Goal: Information Seeking & Learning: Learn about a topic

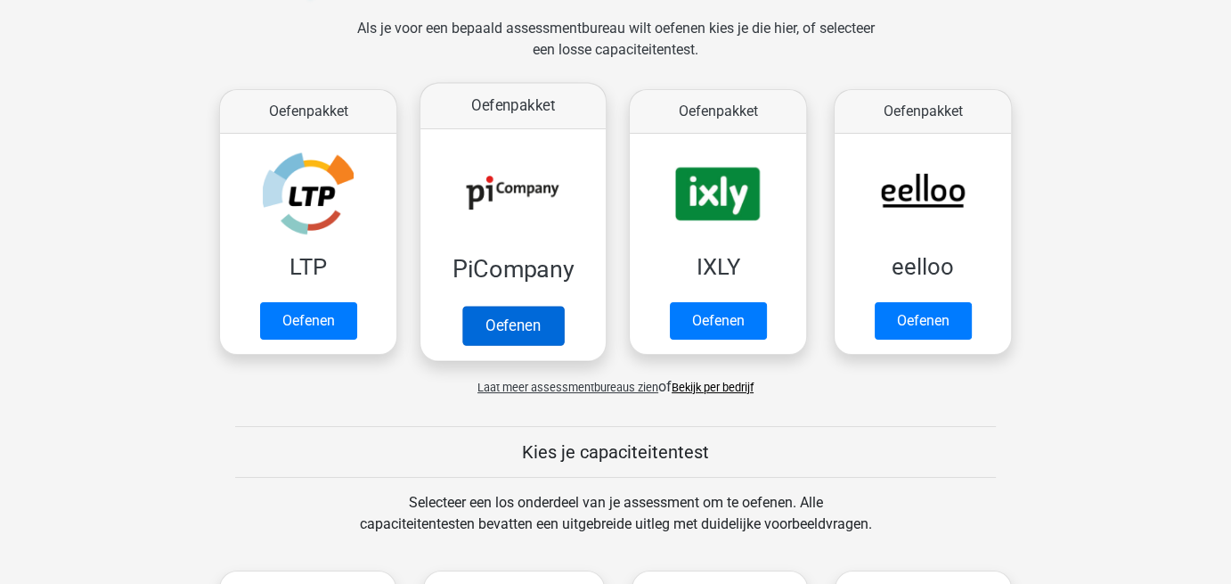
scroll to position [267, 0]
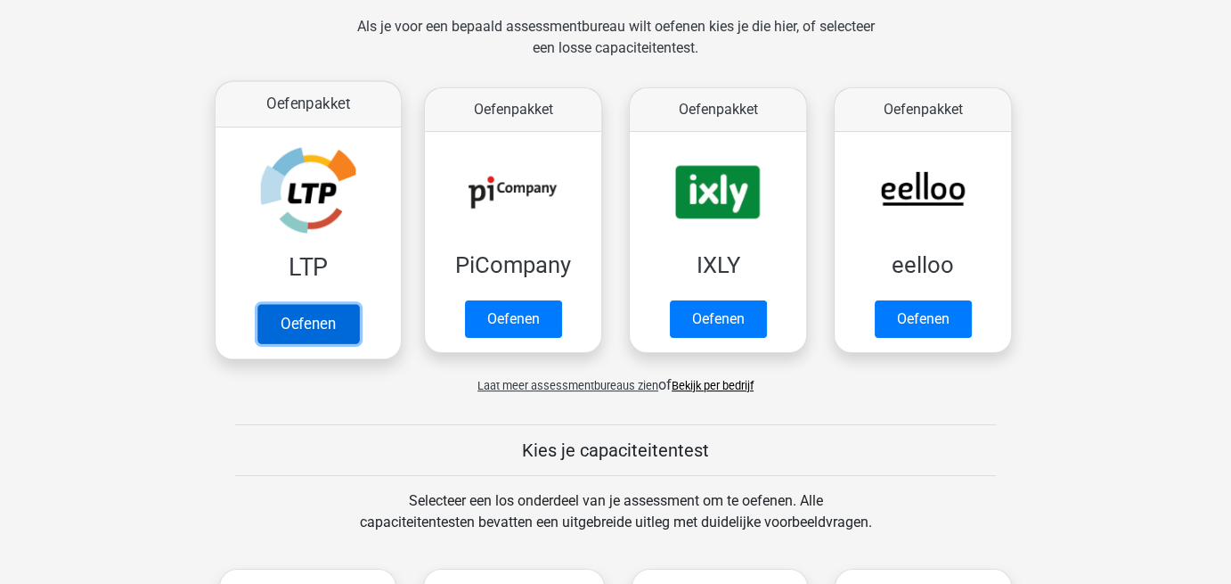
click at [282, 326] on link "Oefenen" at bounding box center [308, 323] width 102 height 39
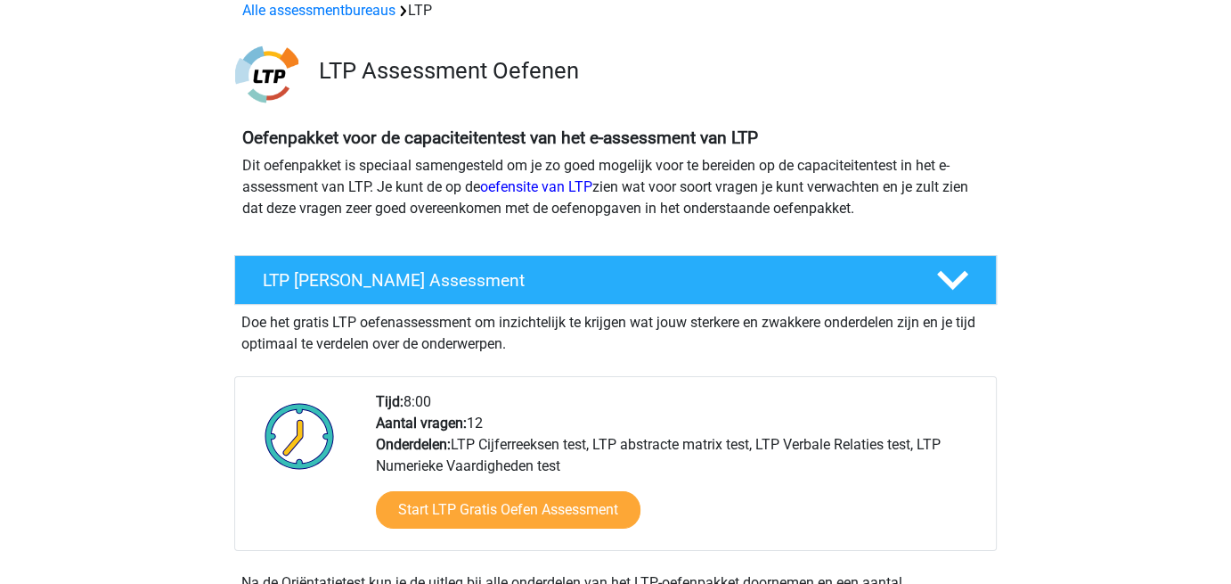
scroll to position [178, 0]
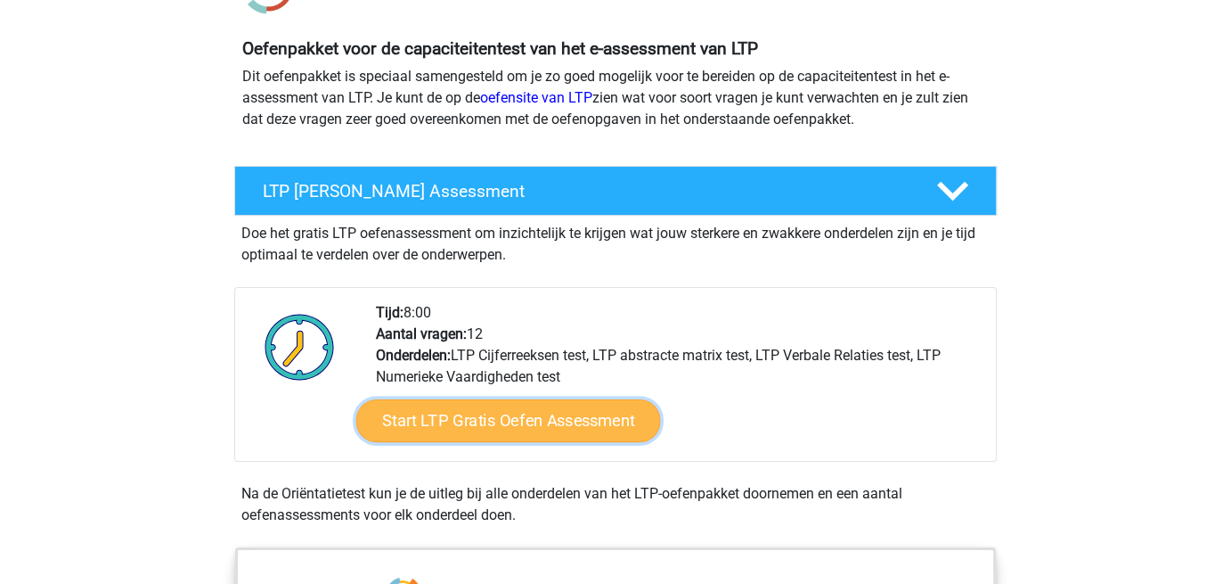
click at [496, 430] on link "Start LTP Gratis Oefen Assessment" at bounding box center [508, 420] width 305 height 43
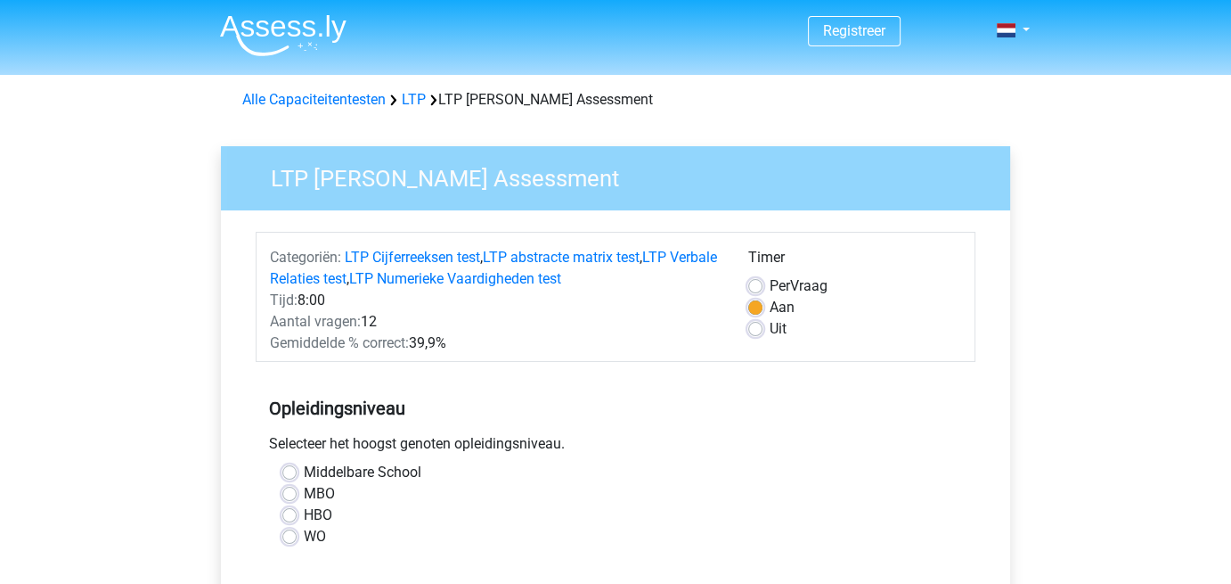
click at [297, 516] on div "HBO" at bounding box center [615, 514] width 666 height 21
click at [304, 513] on label "HBO" at bounding box center [318, 514] width 29 height 21
click at [290, 513] on input "HBO" at bounding box center [289, 513] width 14 height 18
radio input "true"
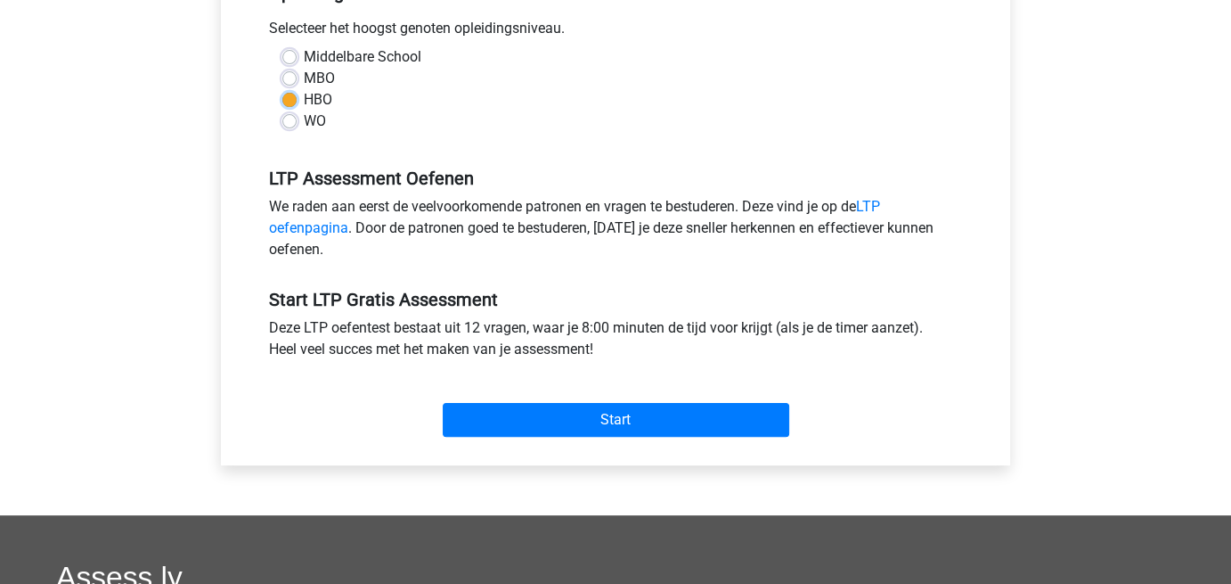
scroll to position [445, 0]
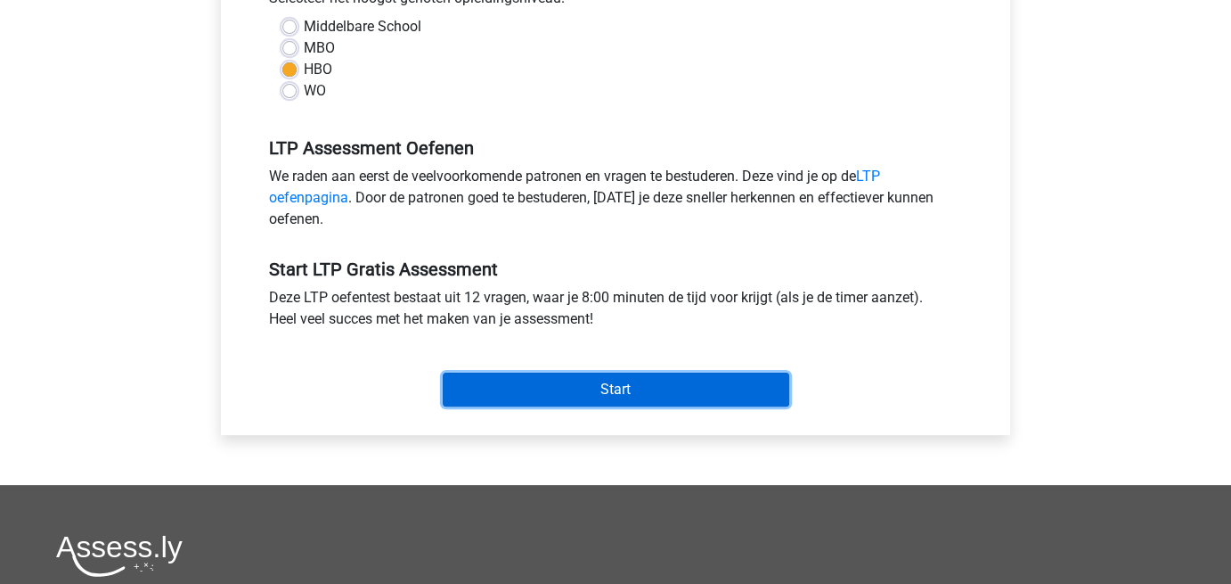
click at [582, 391] on input "Start" at bounding box center [616, 389] width 347 height 34
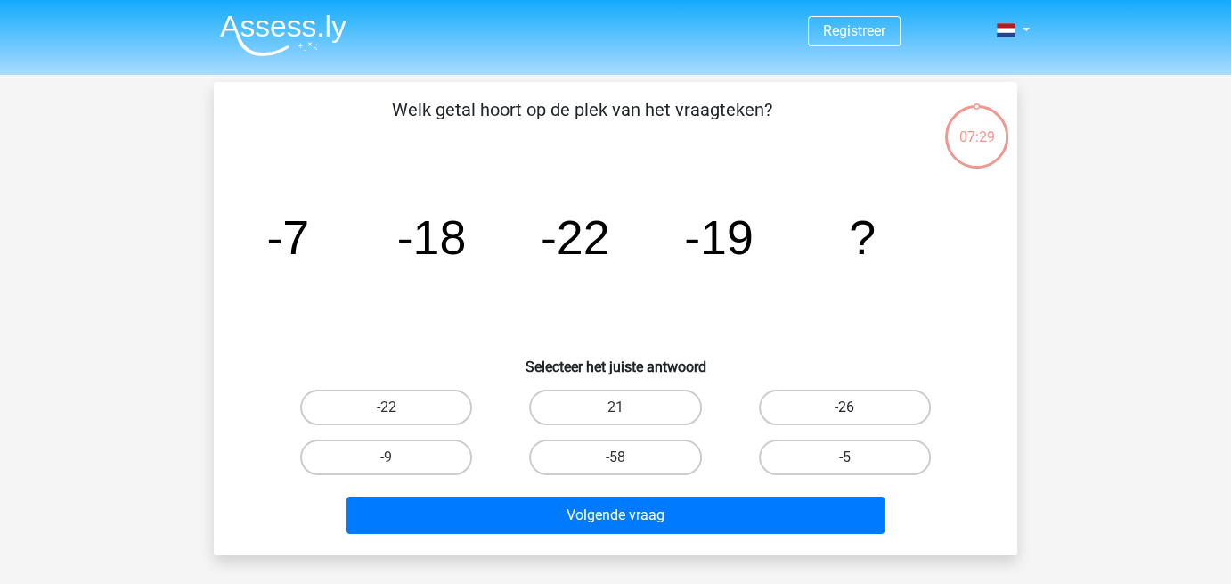
click at [810, 404] on label "-26" at bounding box center [845, 407] width 172 height 36
click at [845, 407] on input "-26" at bounding box center [851, 413] width 12 height 12
radio input "true"
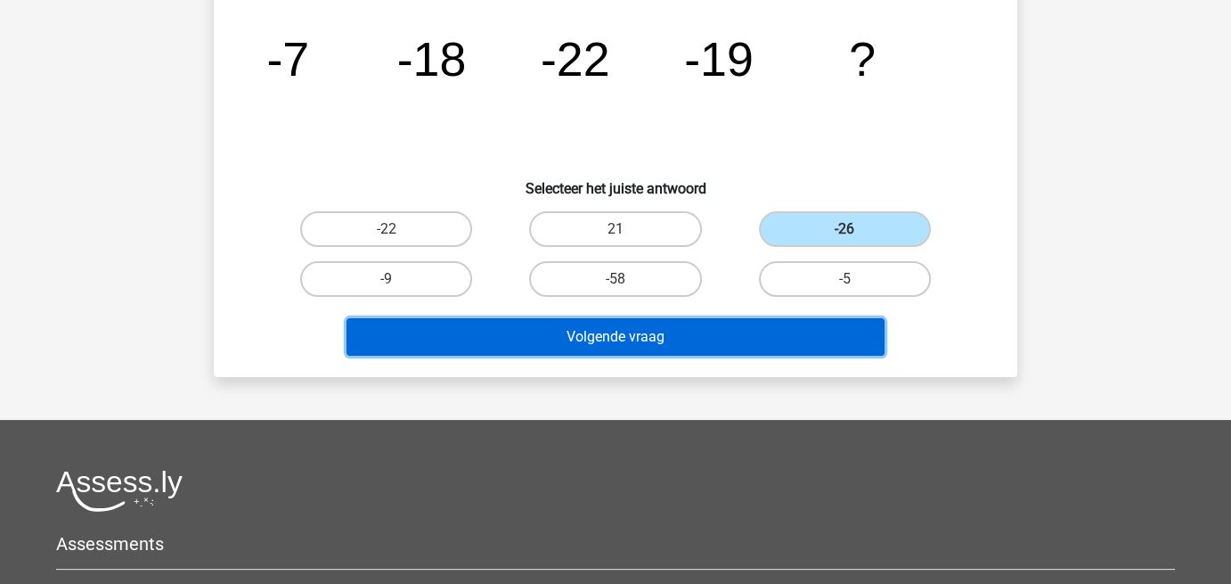
click at [691, 344] on button "Volgende vraag" at bounding box center [616, 336] width 539 height 37
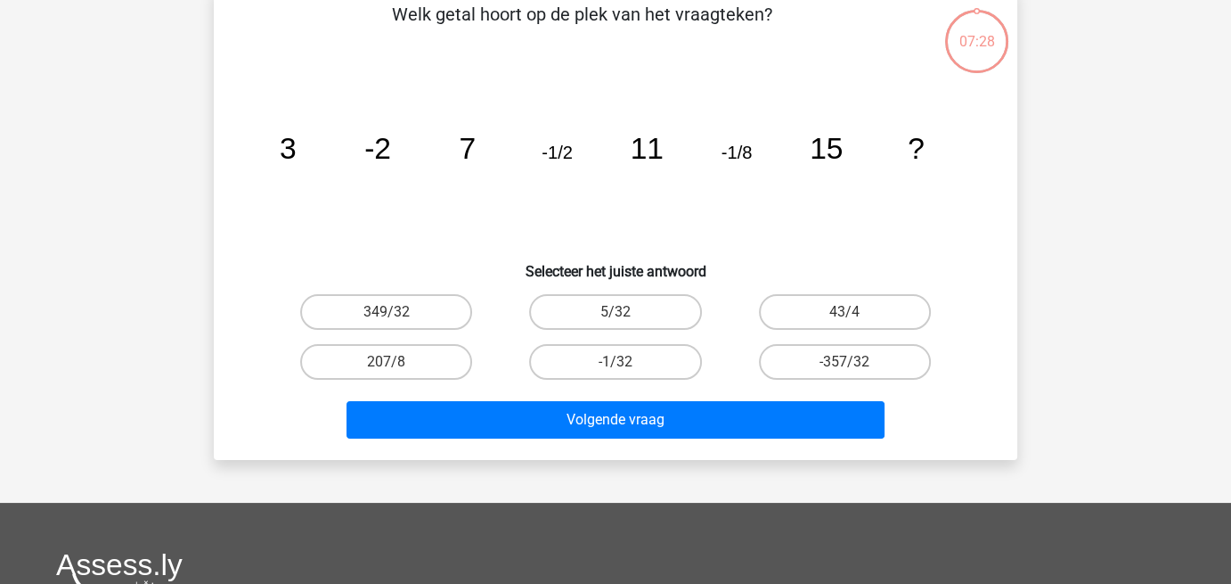
scroll to position [82, 0]
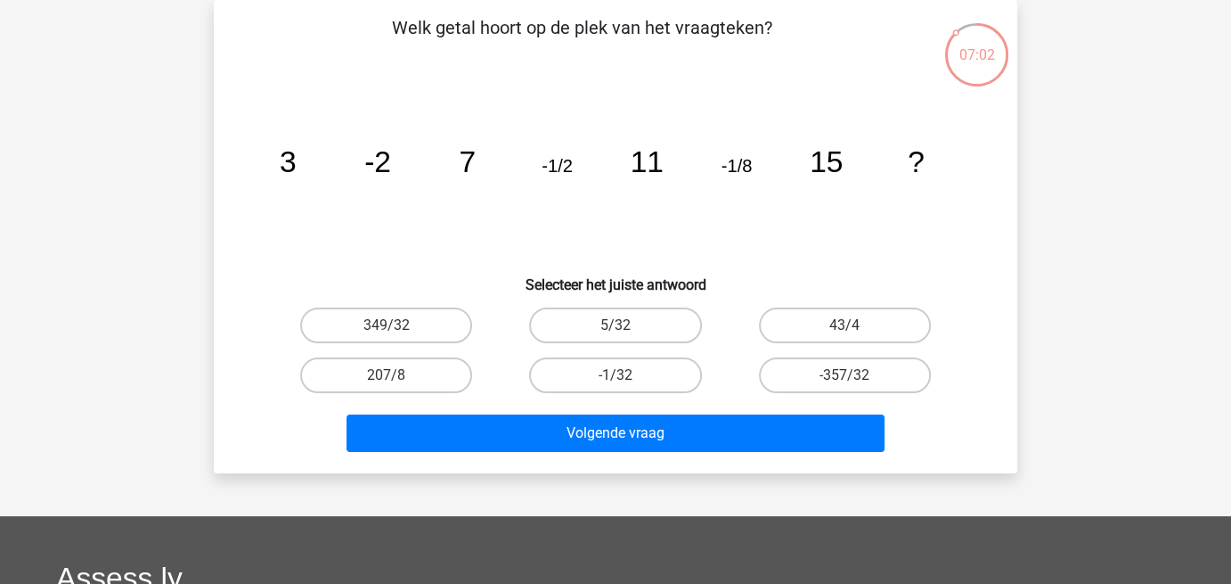
click at [616, 375] on input "-1/32" at bounding box center [622, 381] width 12 height 12
radio input "true"
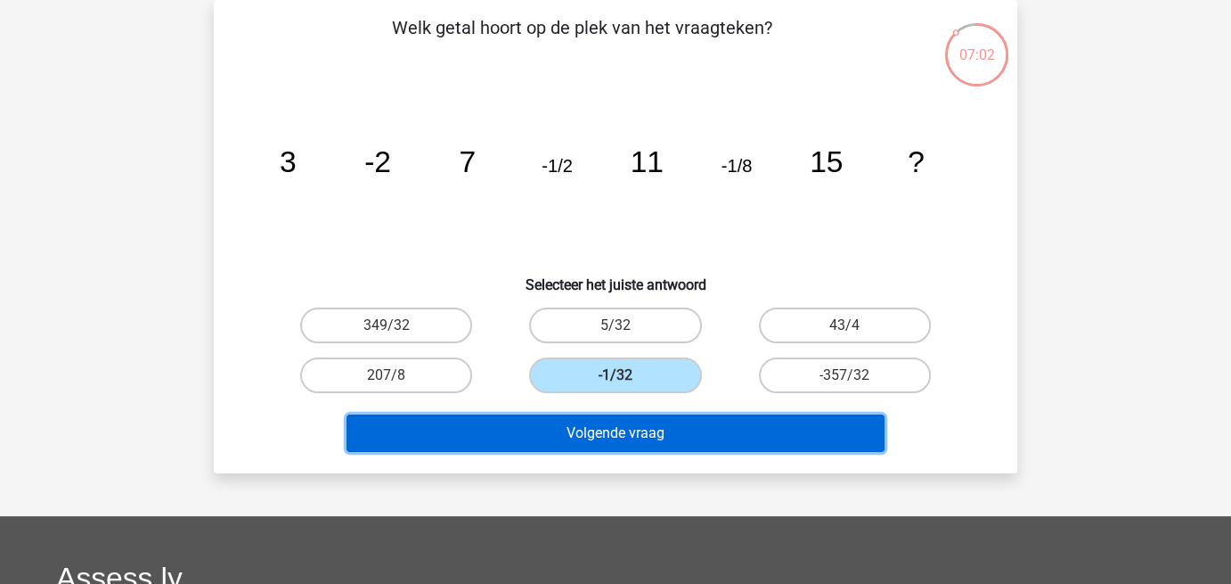
click at [616, 426] on button "Volgende vraag" at bounding box center [616, 432] width 539 height 37
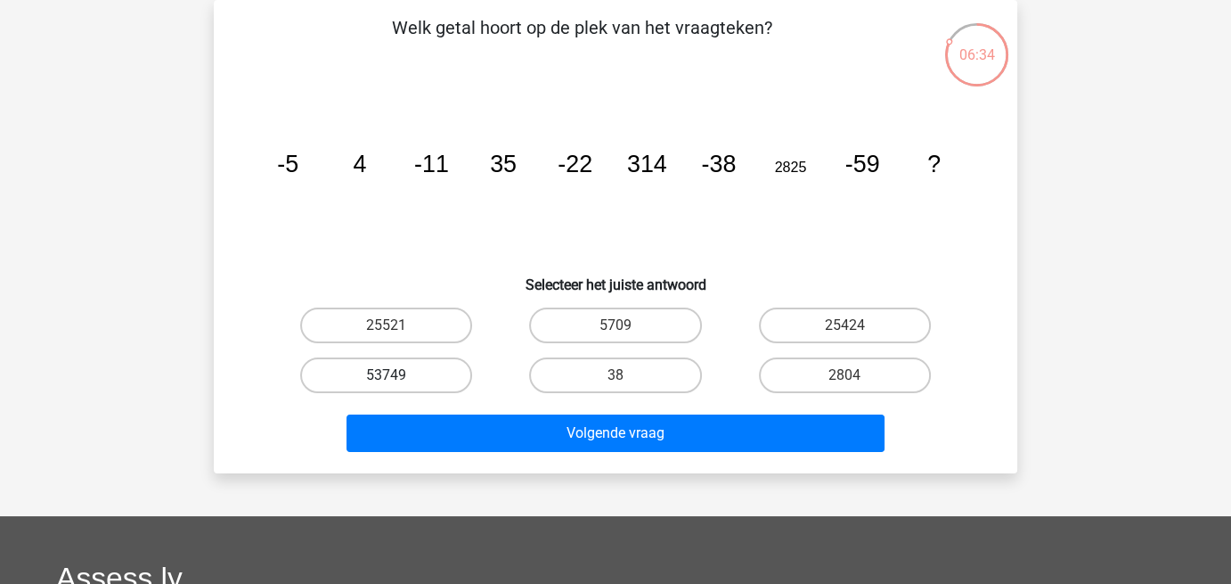
click at [398, 371] on label "53749" at bounding box center [386, 375] width 172 height 36
click at [398, 375] on input "53749" at bounding box center [393, 381] width 12 height 12
radio input "true"
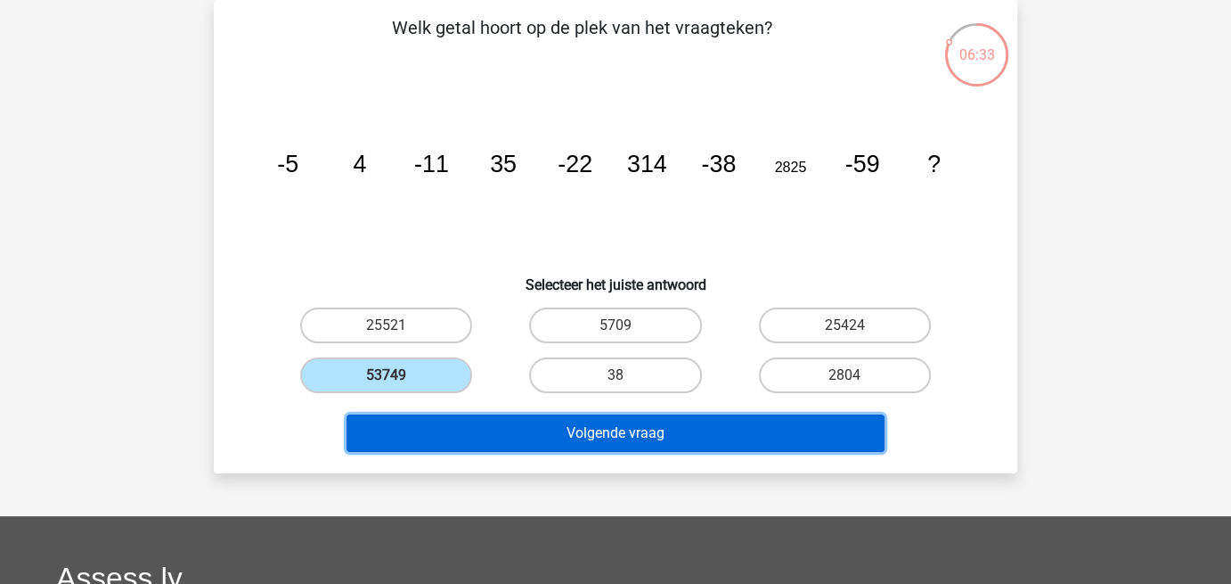
click at [649, 429] on button "Volgende vraag" at bounding box center [616, 432] width 539 height 37
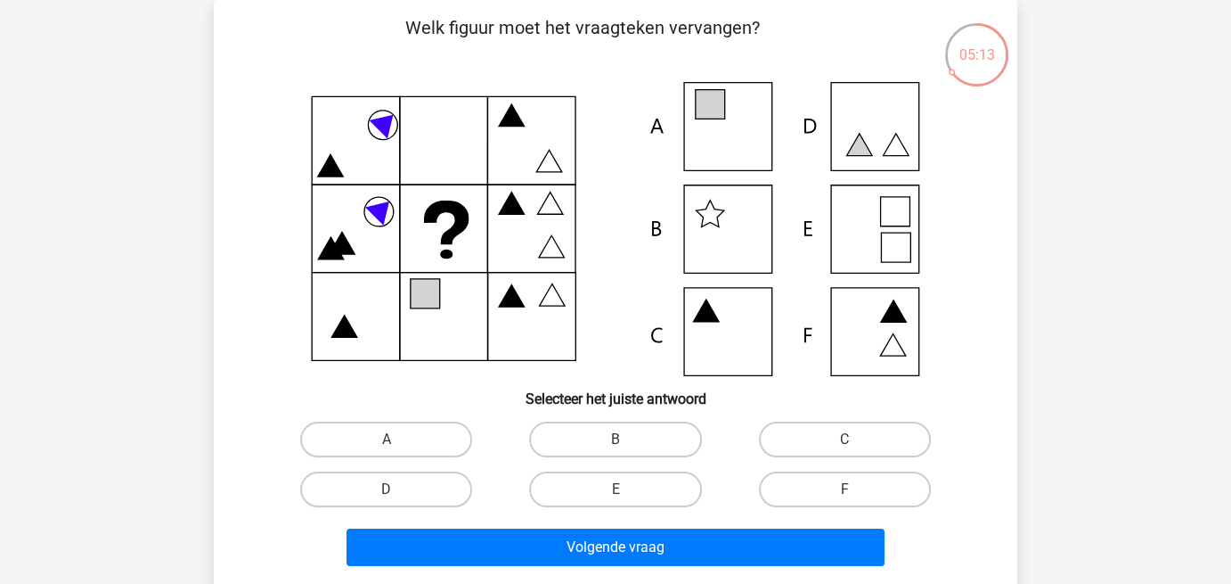
click at [862, 220] on icon at bounding box center [616, 229] width 718 height 294
click at [667, 487] on label "E" at bounding box center [615, 489] width 172 height 36
click at [627, 489] on input "E" at bounding box center [622, 495] width 12 height 12
radio input "true"
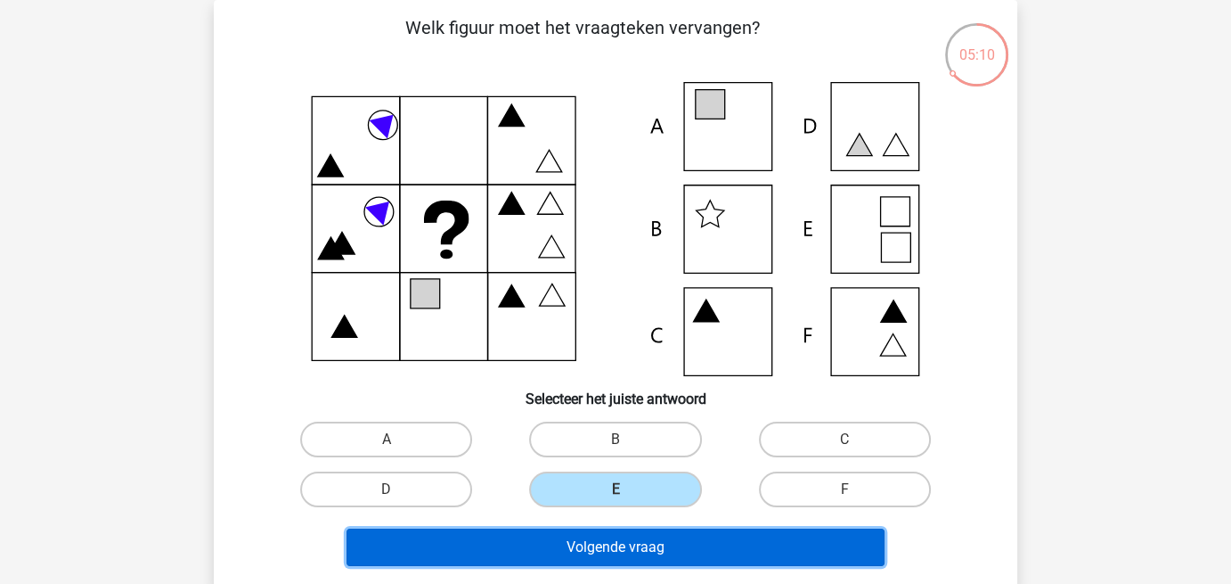
click at [633, 547] on button "Volgende vraag" at bounding box center [616, 546] width 539 height 37
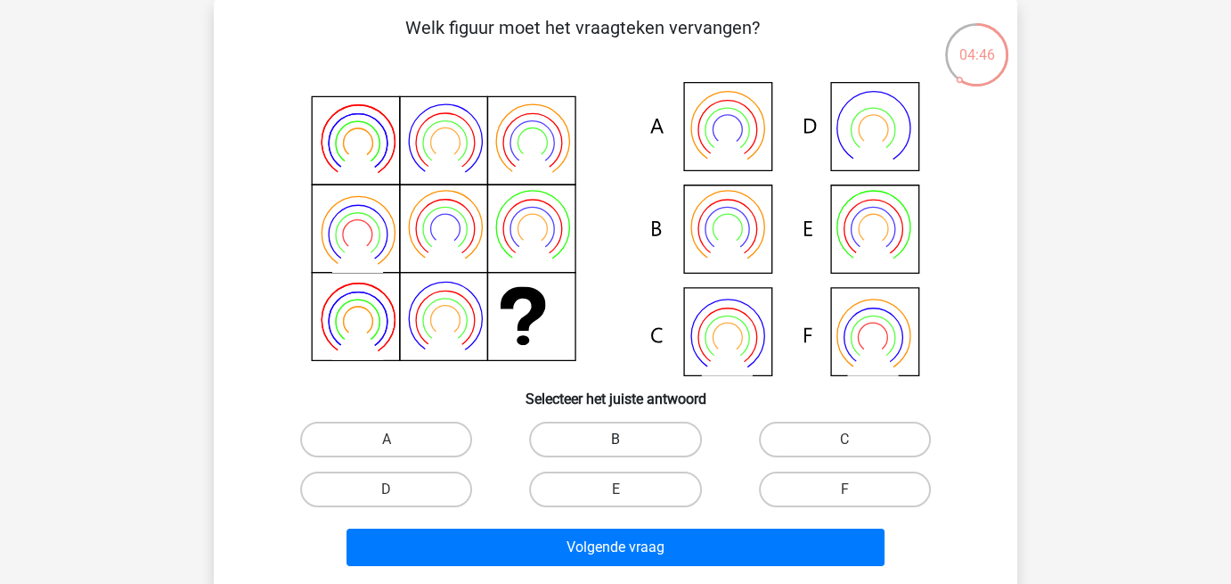
click at [585, 445] on label "B" at bounding box center [615, 439] width 172 height 36
click at [616, 445] on input "B" at bounding box center [622, 445] width 12 height 12
radio input "true"
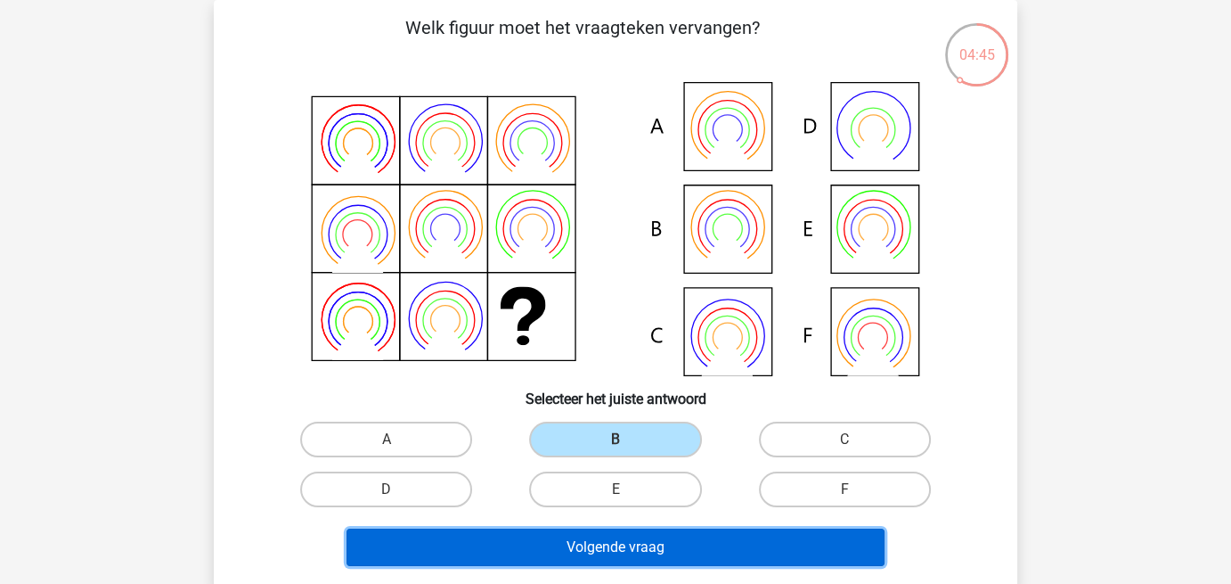
click at [577, 541] on button "Volgende vraag" at bounding box center [616, 546] width 539 height 37
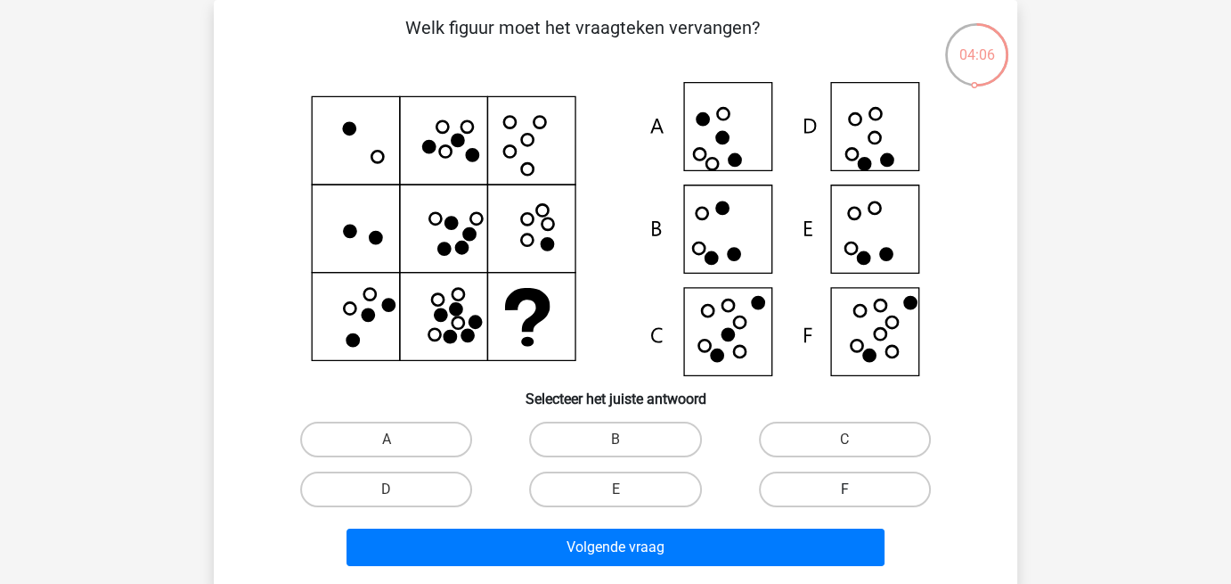
click at [815, 483] on label "F" at bounding box center [845, 489] width 172 height 36
click at [845, 489] on input "F" at bounding box center [851, 495] width 12 height 12
radio input "true"
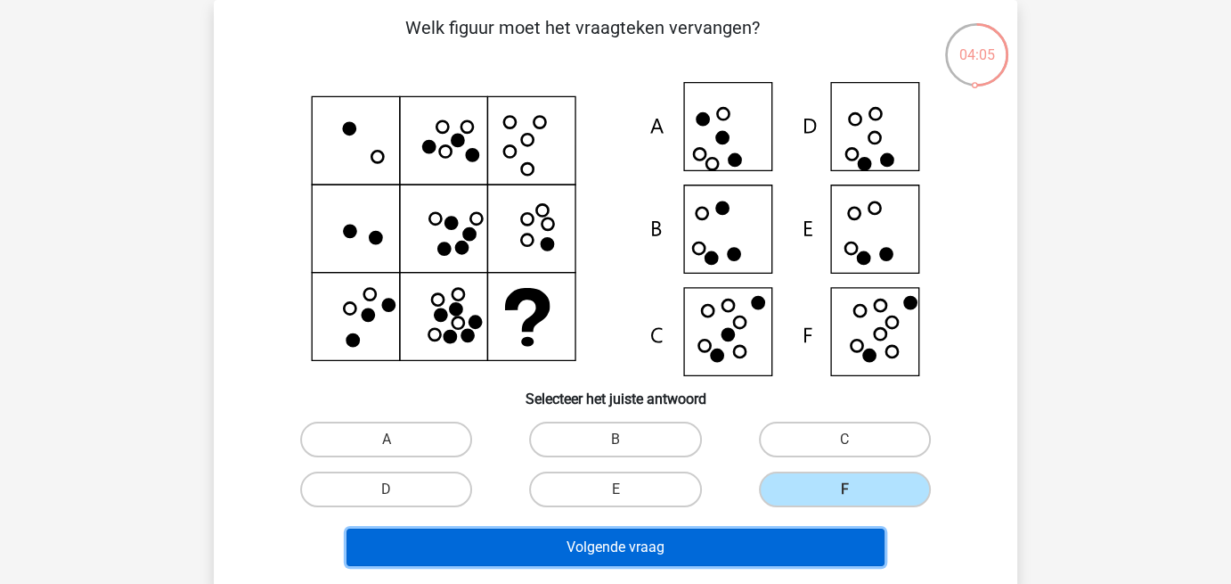
click at [666, 539] on button "Volgende vraag" at bounding box center [616, 546] width 539 height 37
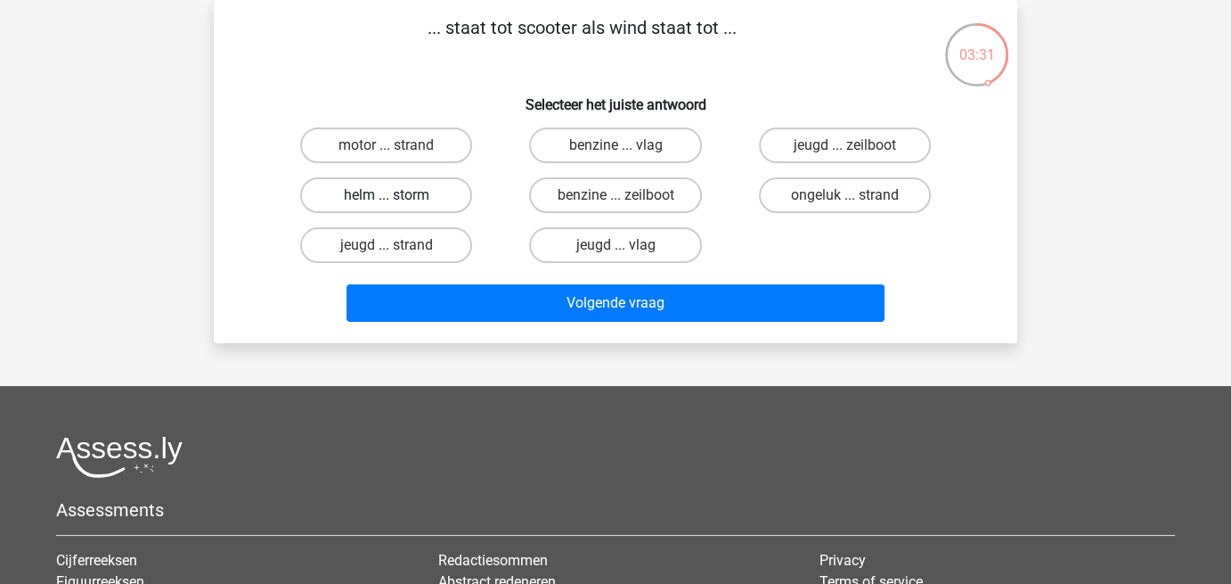
click at [385, 194] on label "helm ... storm" at bounding box center [386, 195] width 172 height 36
click at [387, 195] on input "helm ... storm" at bounding box center [393, 201] width 12 height 12
radio input "true"
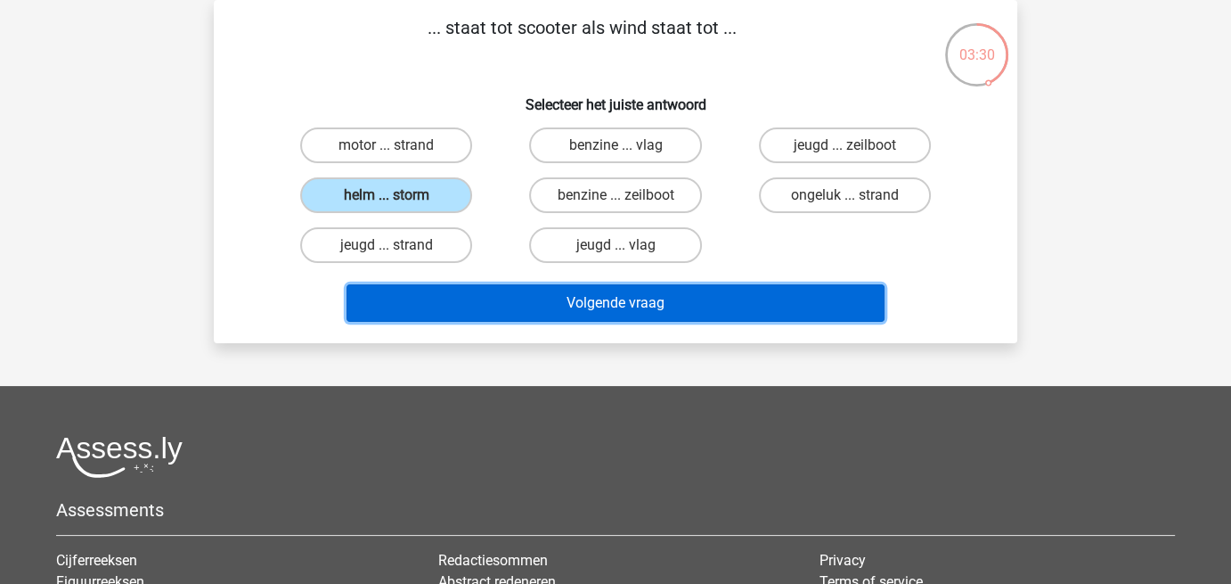
click at [579, 300] on button "Volgende vraag" at bounding box center [616, 302] width 539 height 37
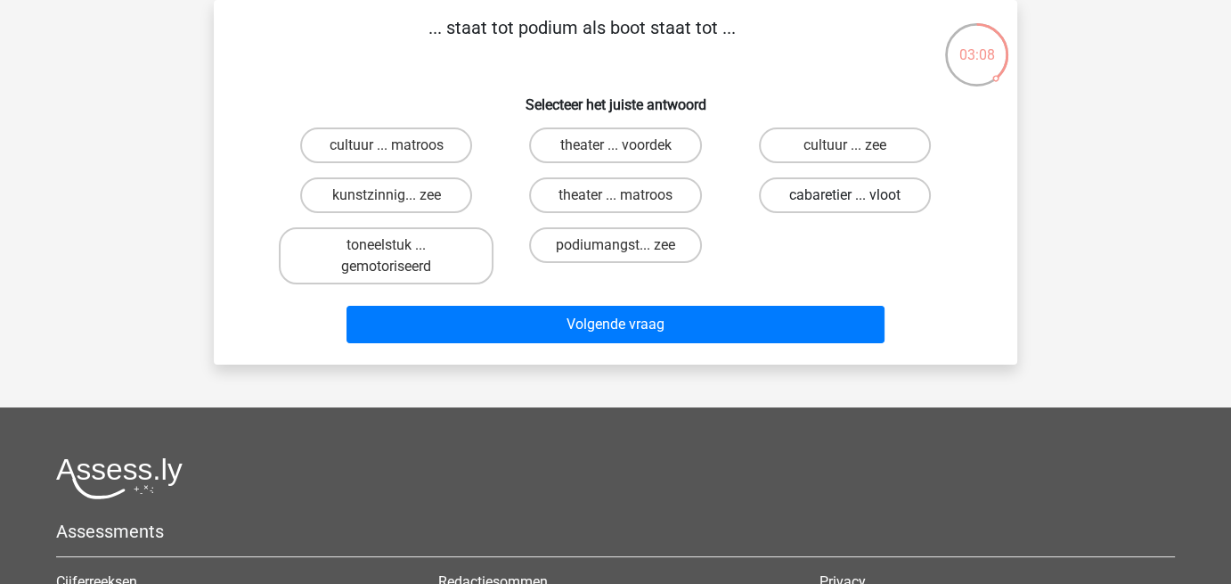
click at [844, 192] on label "cabaretier ... vloot" at bounding box center [845, 195] width 172 height 36
click at [845, 195] on input "cabaretier ... vloot" at bounding box center [851, 201] width 12 height 12
radio input "true"
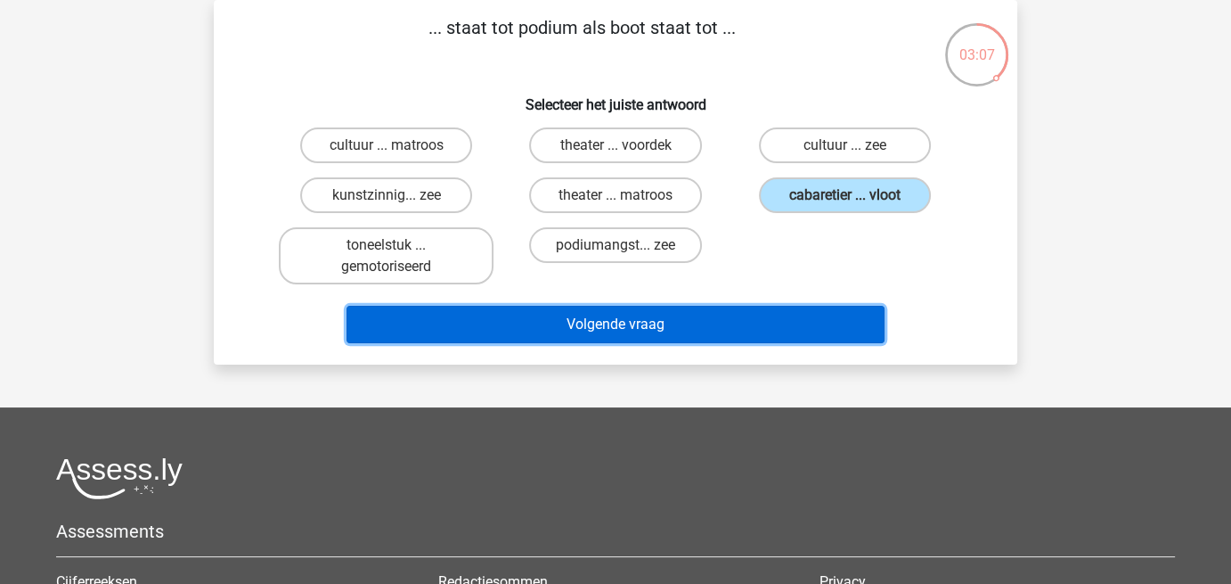
click at [630, 329] on button "Volgende vraag" at bounding box center [616, 324] width 539 height 37
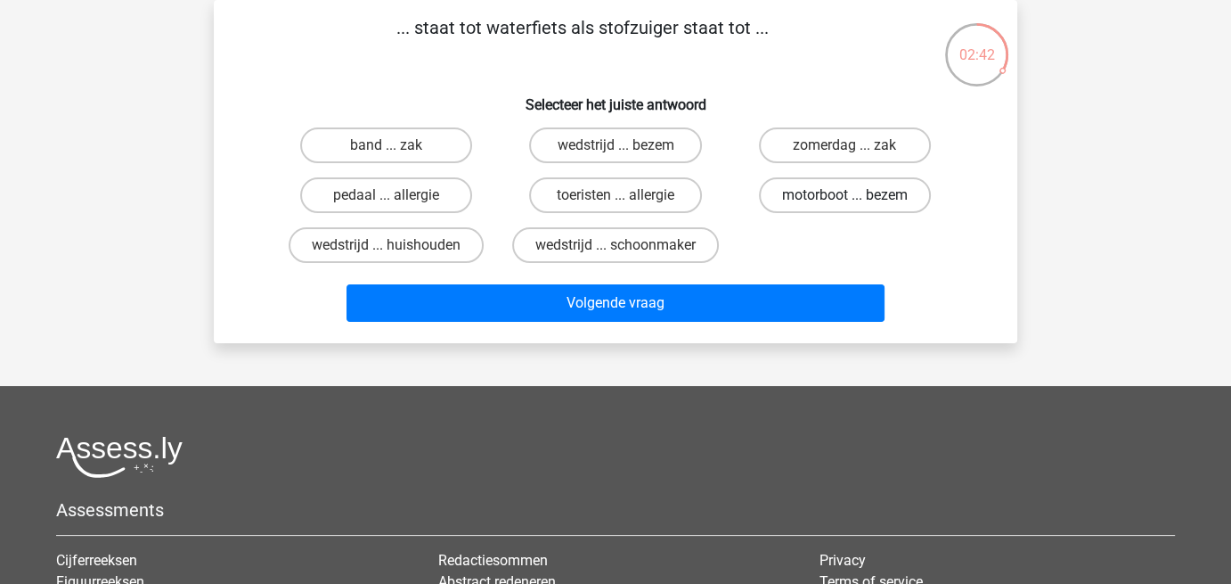
click at [774, 193] on label "motorboot ... bezem" at bounding box center [845, 195] width 172 height 36
click at [845, 195] on input "motorboot ... bezem" at bounding box center [851, 201] width 12 height 12
radio input "true"
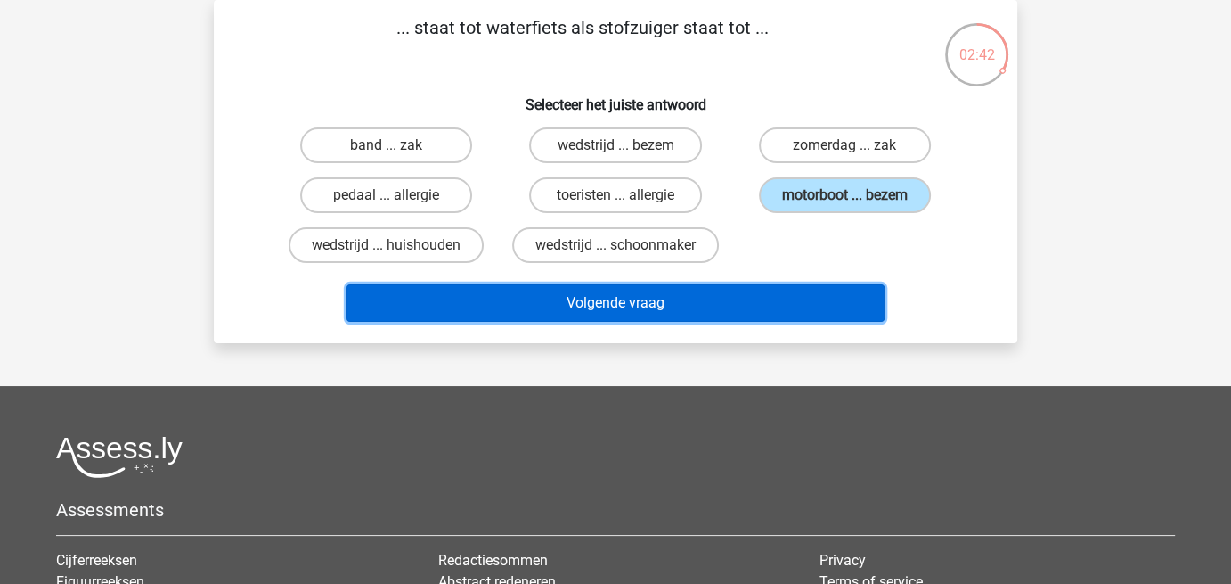
click at [720, 301] on button "Volgende vraag" at bounding box center [616, 302] width 539 height 37
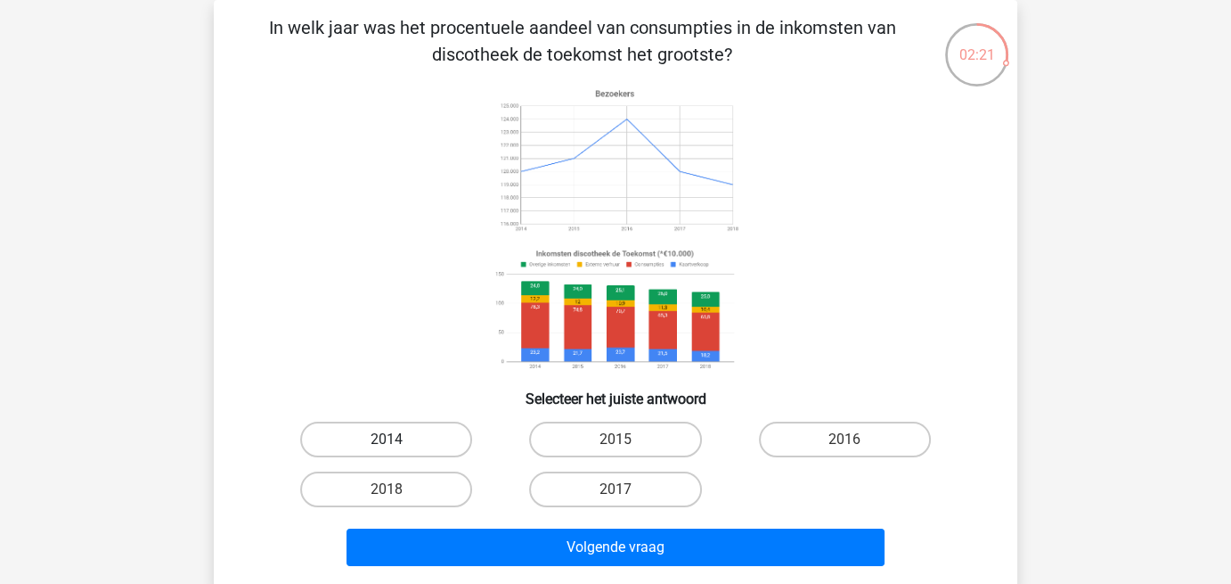
click at [401, 437] on label "2014" at bounding box center [386, 439] width 172 height 36
click at [398, 439] on input "2014" at bounding box center [393, 445] width 12 height 12
radio input "true"
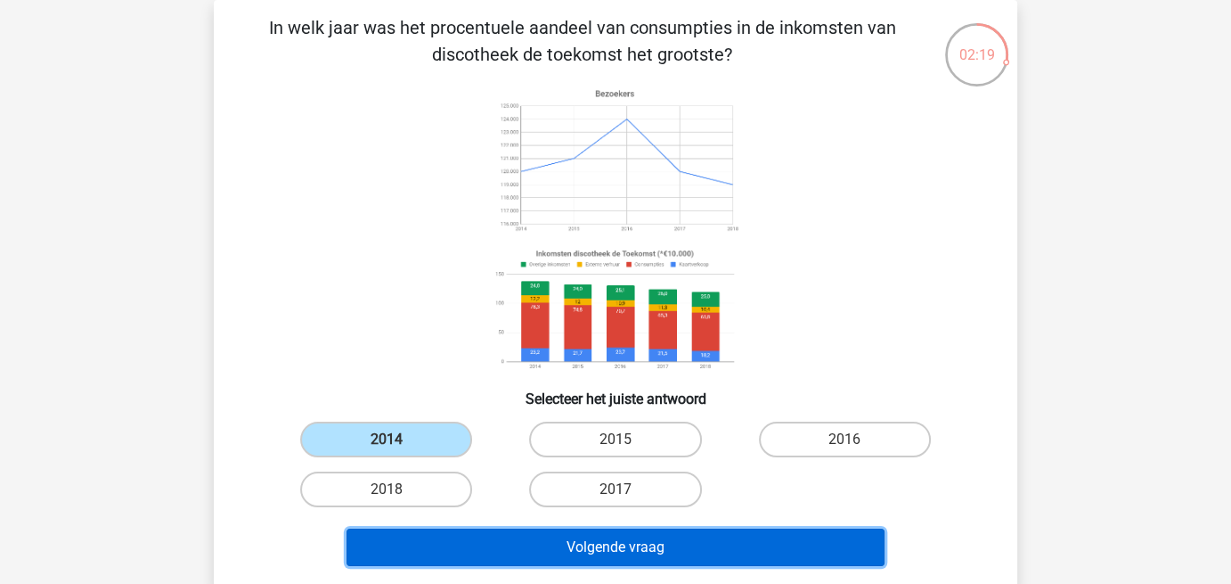
click at [543, 544] on button "Volgende vraag" at bounding box center [616, 546] width 539 height 37
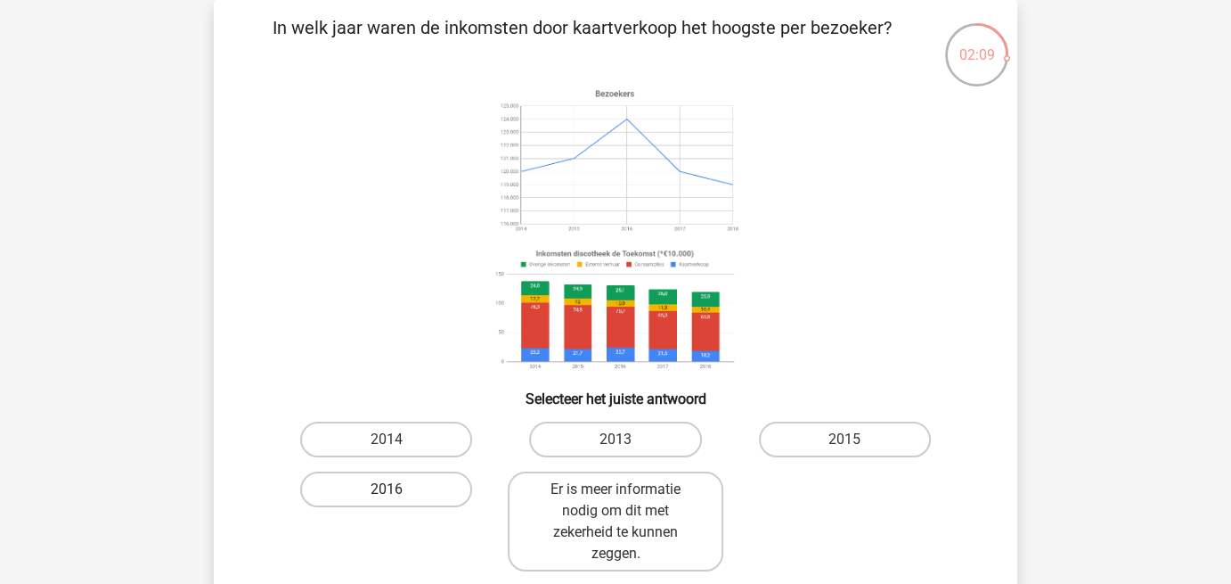
click at [418, 493] on label "2016" at bounding box center [386, 489] width 172 height 36
click at [398, 493] on input "2016" at bounding box center [393, 495] width 12 height 12
radio input "true"
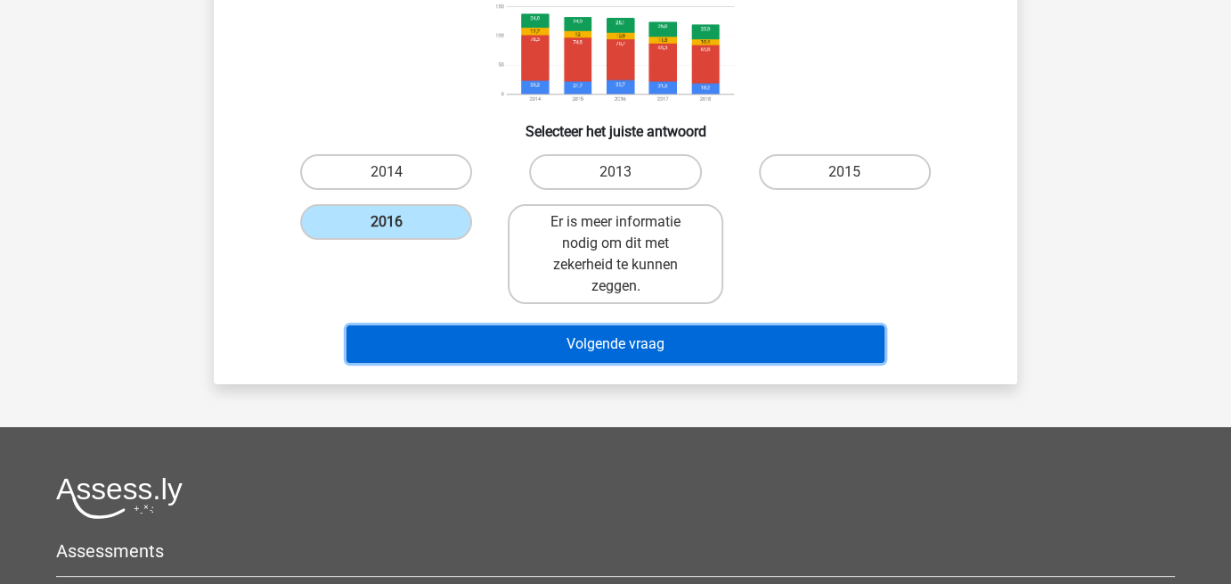
click at [608, 333] on button "Volgende vraag" at bounding box center [616, 343] width 539 height 37
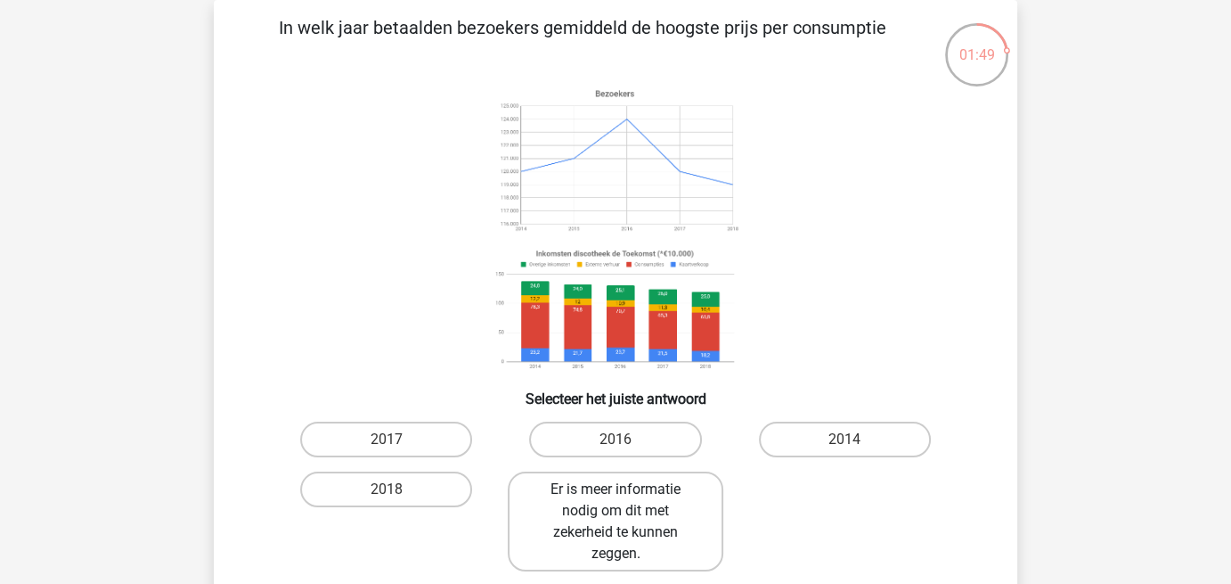
click at [603, 523] on label "Er is meer informatie nodig om dit met zekerheid te kunnen zeggen." at bounding box center [615, 521] width 215 height 100
click at [616, 501] on input "Er is meer informatie nodig om dit met zekerheid te kunnen zeggen." at bounding box center [622, 495] width 12 height 12
radio input "true"
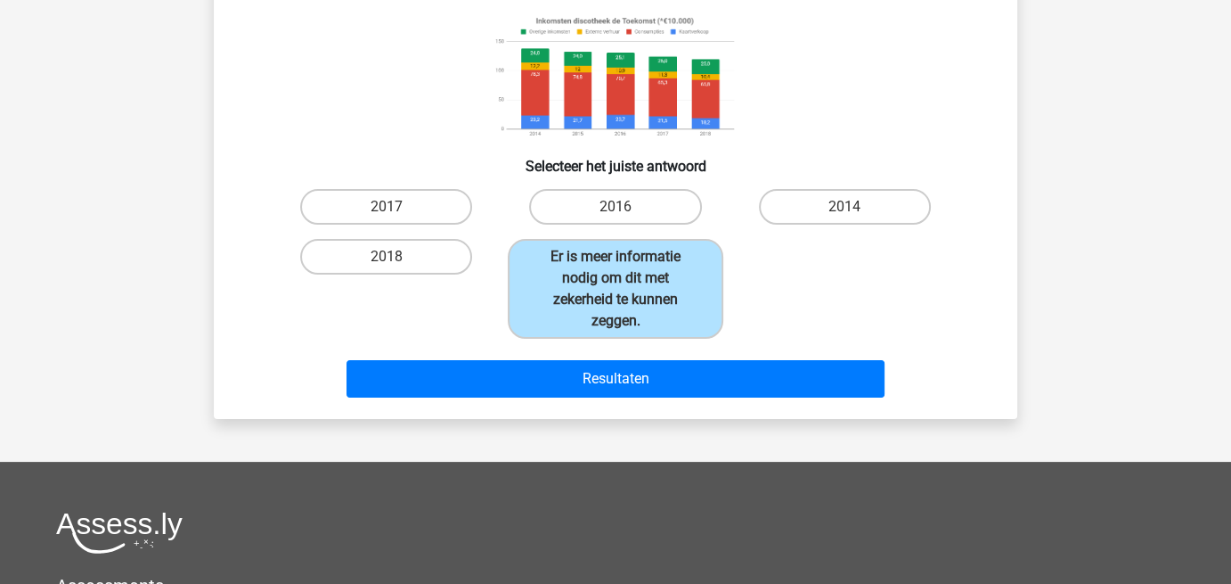
scroll to position [349, 0]
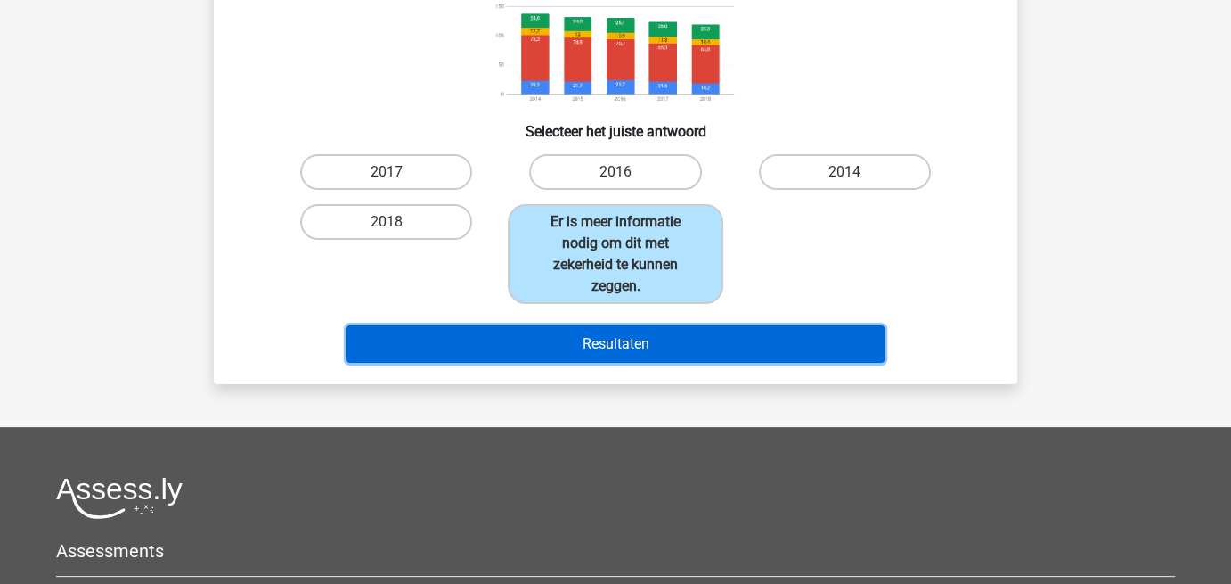
click at [611, 346] on button "Resultaten" at bounding box center [616, 343] width 539 height 37
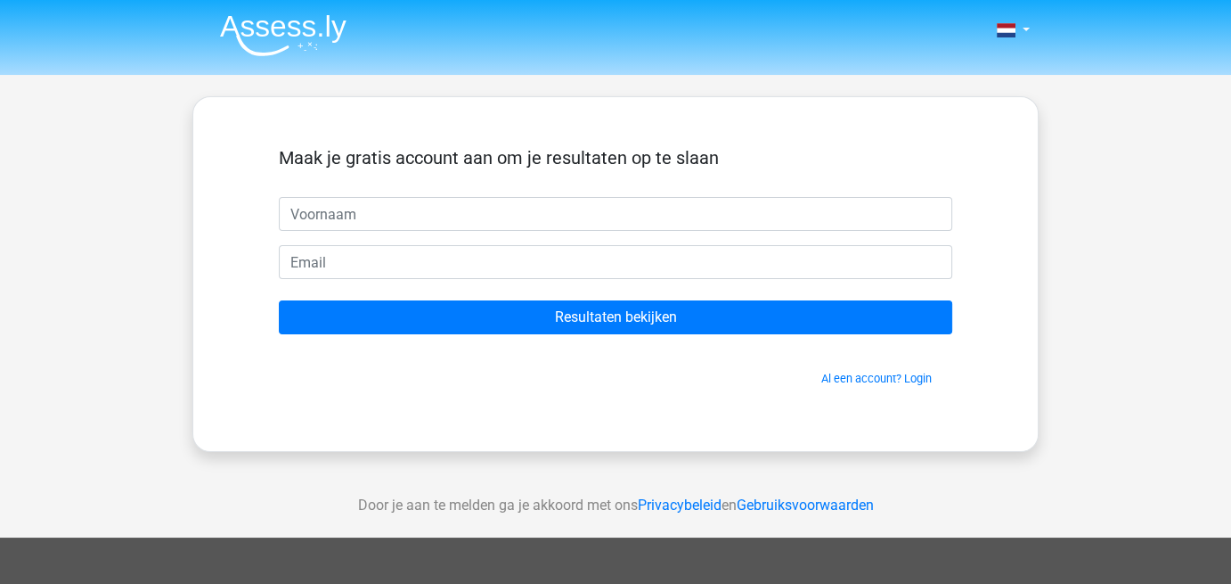
click at [399, 212] on input "text" at bounding box center [615, 214] width 673 height 34
type input "Kristel"
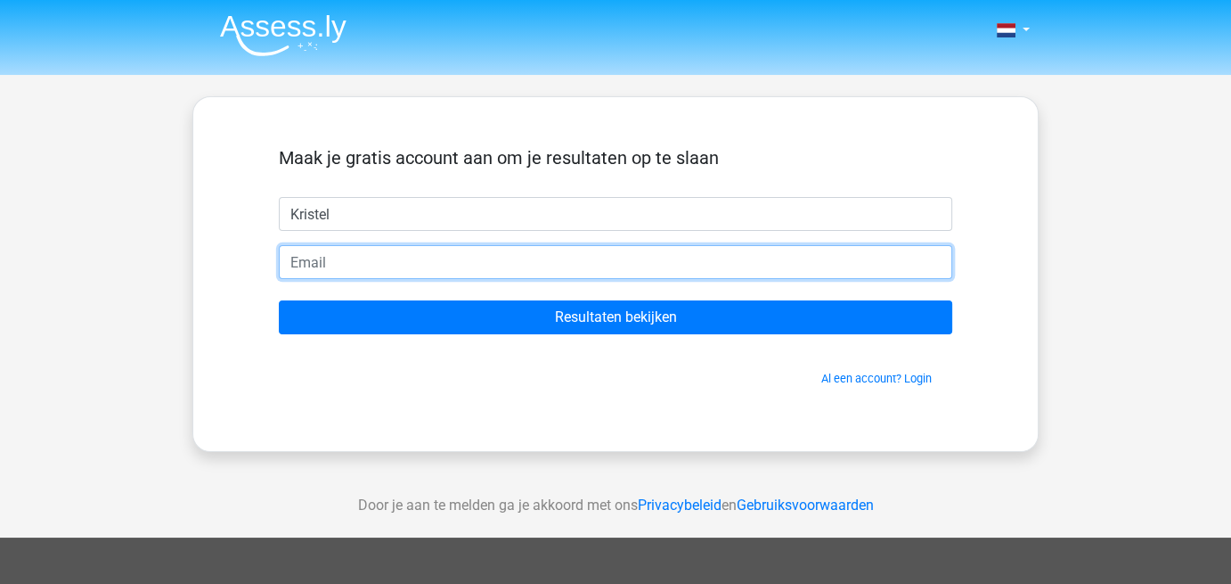
click at [383, 265] on input "email" at bounding box center [615, 262] width 673 height 34
type input "[EMAIL_ADDRESS][DOMAIN_NAME]"
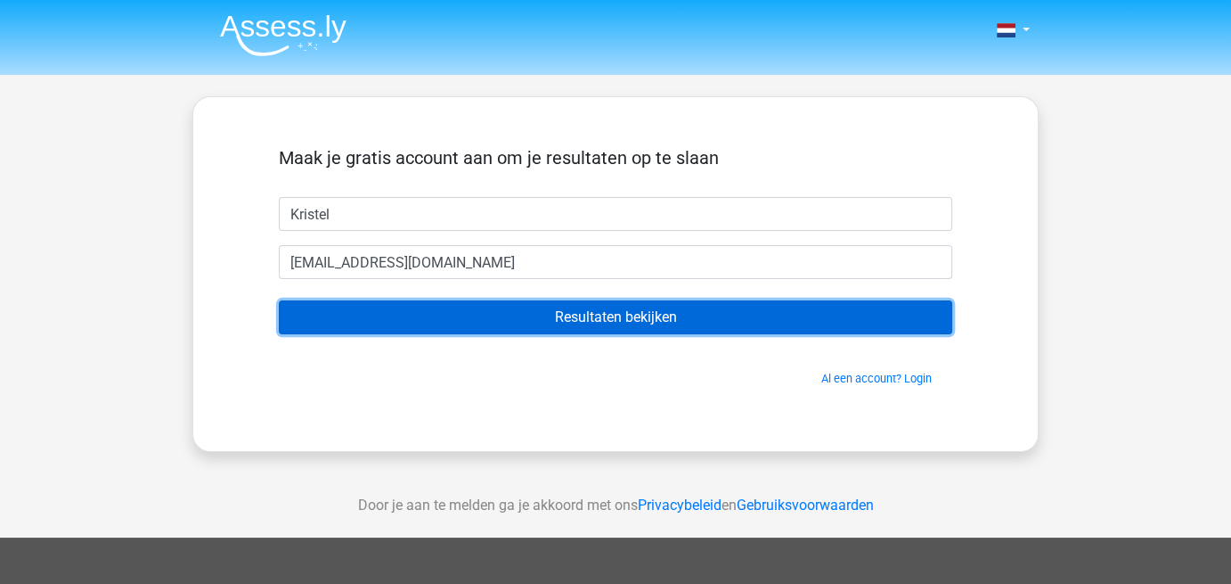
click at [561, 328] on input "Resultaten bekijken" at bounding box center [615, 317] width 673 height 34
